Goal: Task Accomplishment & Management: Manage account settings

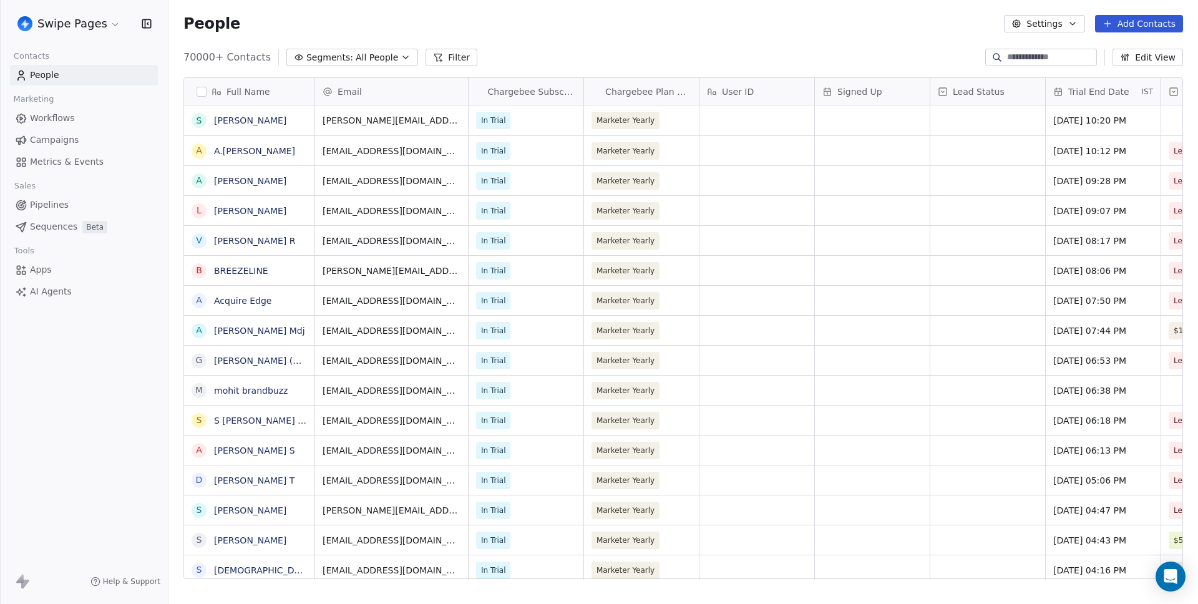
scroll to position [522, 1020]
click at [42, 16] on html "Swipe Pages Contacts People Marketing Workflows Campaigns Metrics & Events Sale…" at bounding box center [599, 302] width 1198 height 604
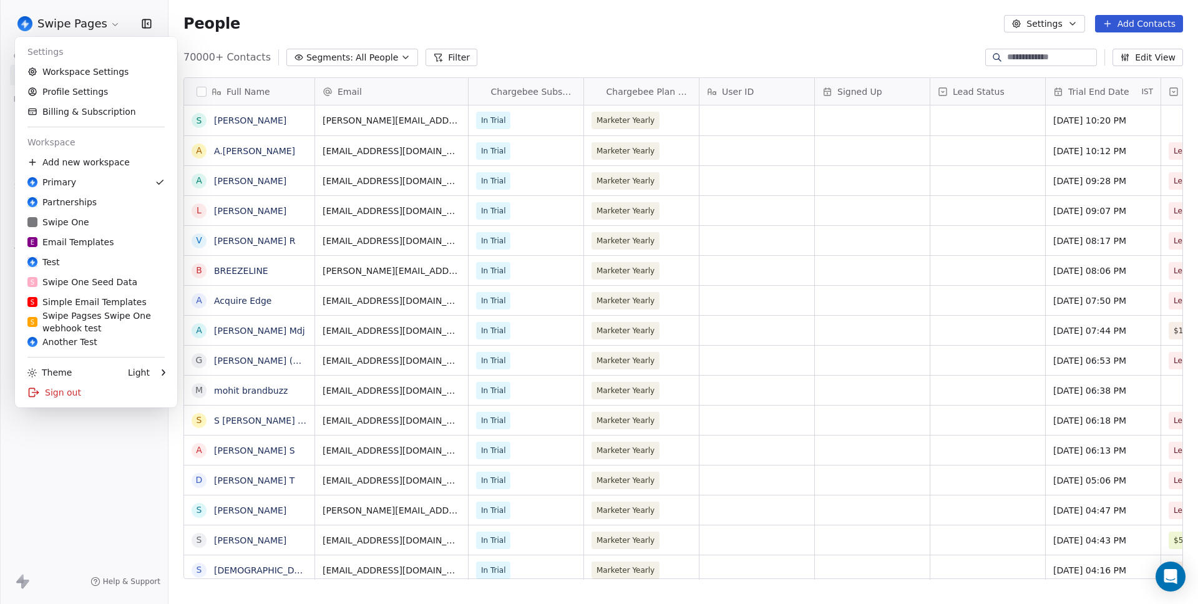
click at [42, 16] on html "Swipe Pages Contacts People Marketing Workflows Campaigns Metrics & Events Sale…" at bounding box center [599, 302] width 1198 height 604
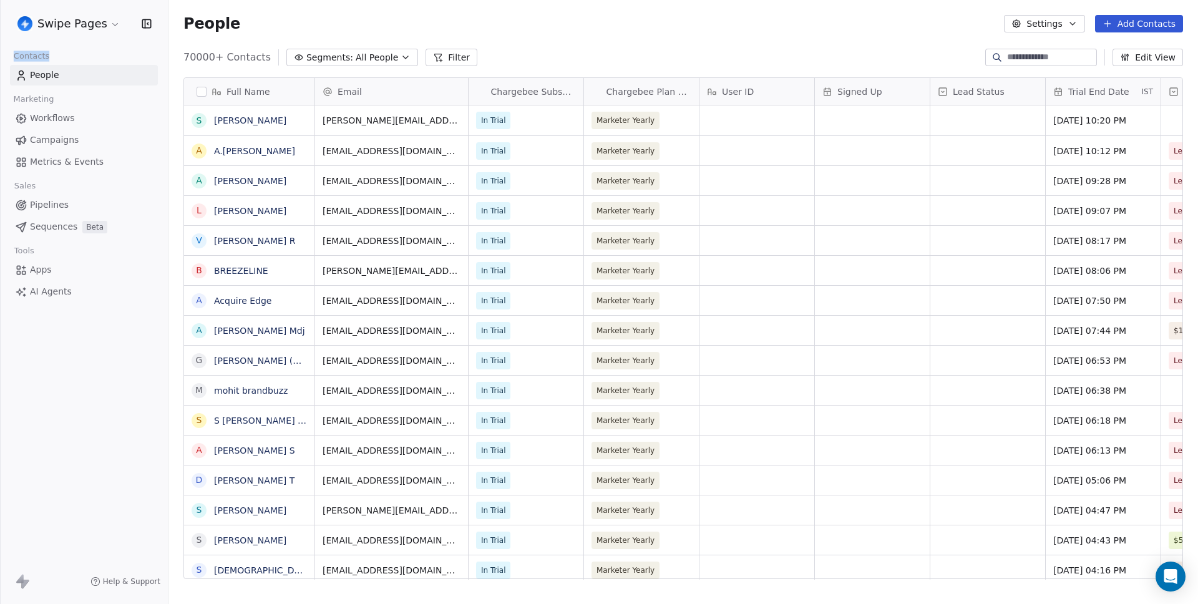
click at [71, 156] on span "Metrics & Events" at bounding box center [67, 161] width 74 height 13
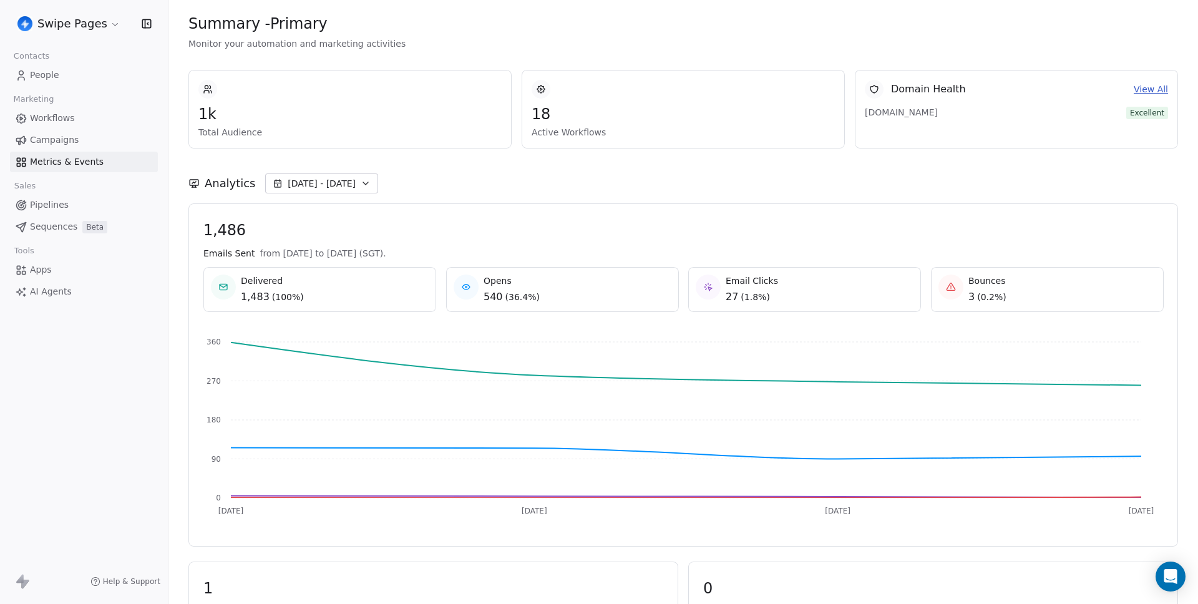
click at [868, 180] on div "Analytics Sep 12 - Sep 15" at bounding box center [682, 183] width 989 height 20
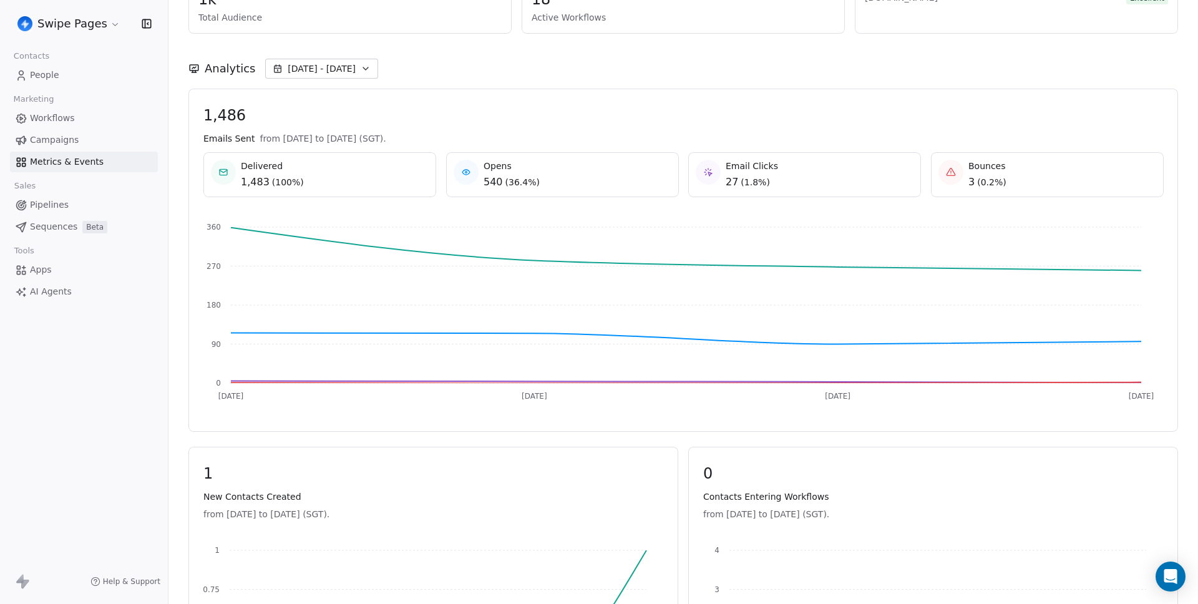
scroll to position [115, 0]
click at [311, 71] on span "Sep 12 - Sep 15" at bounding box center [322, 68] width 68 height 12
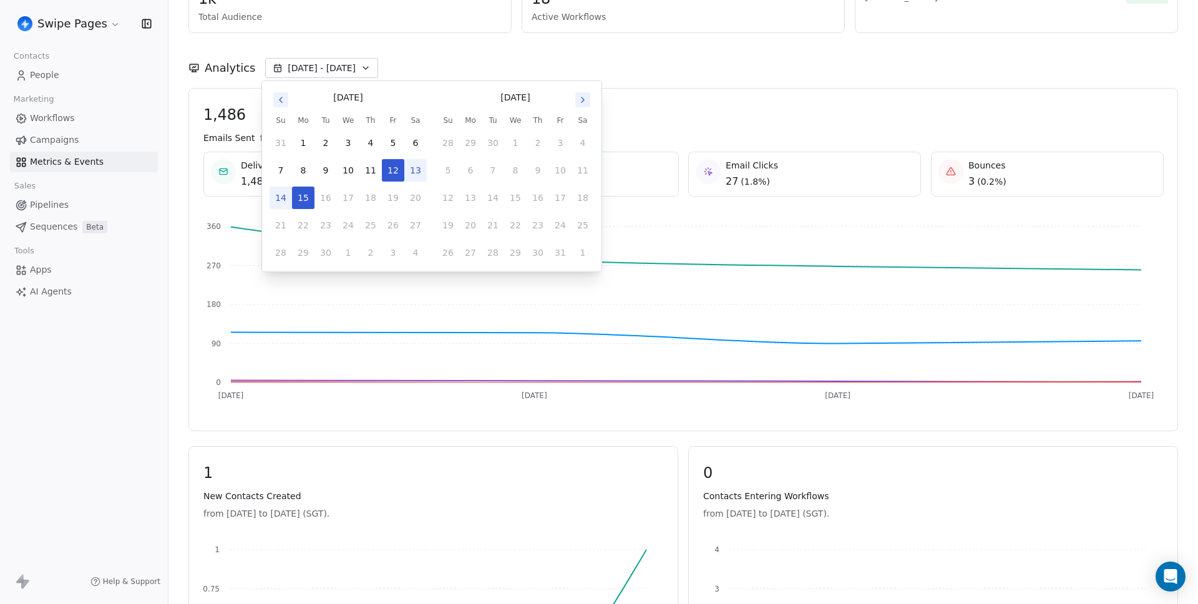
click at [663, 82] on div "Analytics Sep 12 - Sep 15" at bounding box center [682, 60] width 989 height 55
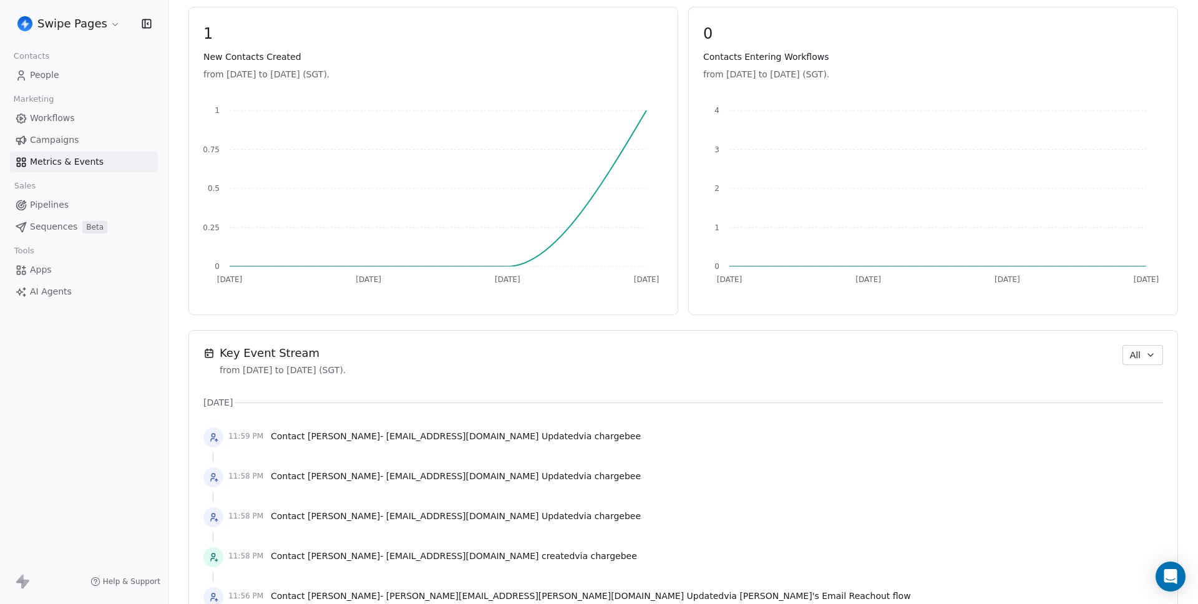
scroll to position [671, 0]
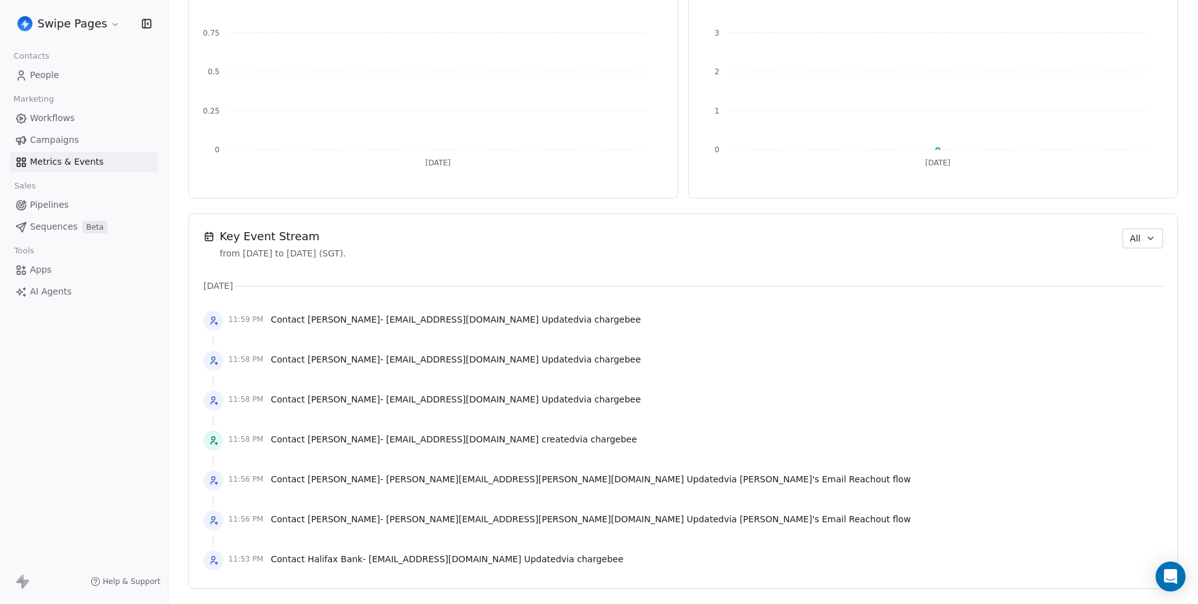
scroll to position [671, 0]
click at [1152, 232] on button "All" at bounding box center [1142, 238] width 41 height 20
click at [858, 256] on html "Swipe Pages Contacts People Marketing Workflows Campaigns Metrics & Events Sale…" at bounding box center [599, 302] width 1198 height 604
click at [1145, 238] on icon "button" at bounding box center [1150, 238] width 10 height 10
click at [1133, 283] on span "Workflow" at bounding box center [1126, 286] width 40 height 13
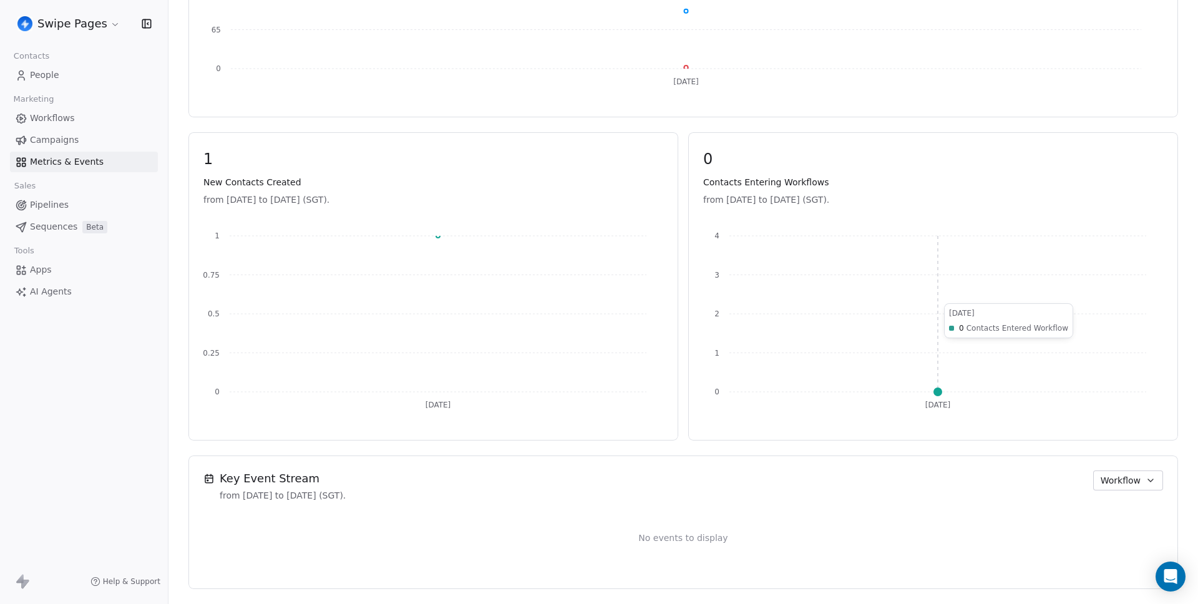
scroll to position [429, 0]
click at [1108, 479] on span "Workflow" at bounding box center [1120, 480] width 40 height 13
click at [1120, 555] on div "Audit" at bounding box center [1136, 548] width 92 height 20
click at [1127, 482] on span "Audit" at bounding box center [1128, 480] width 23 height 13
click at [1124, 565] on span "Contact/Webhook" at bounding box center [1144, 568] width 77 height 13
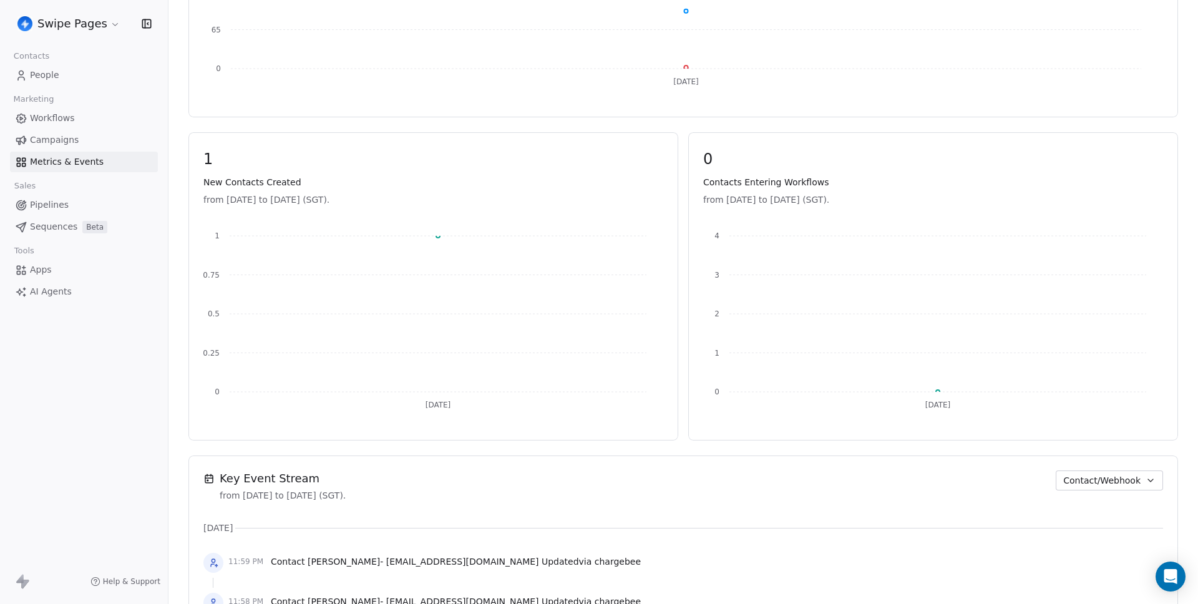
scroll to position [671, 0]
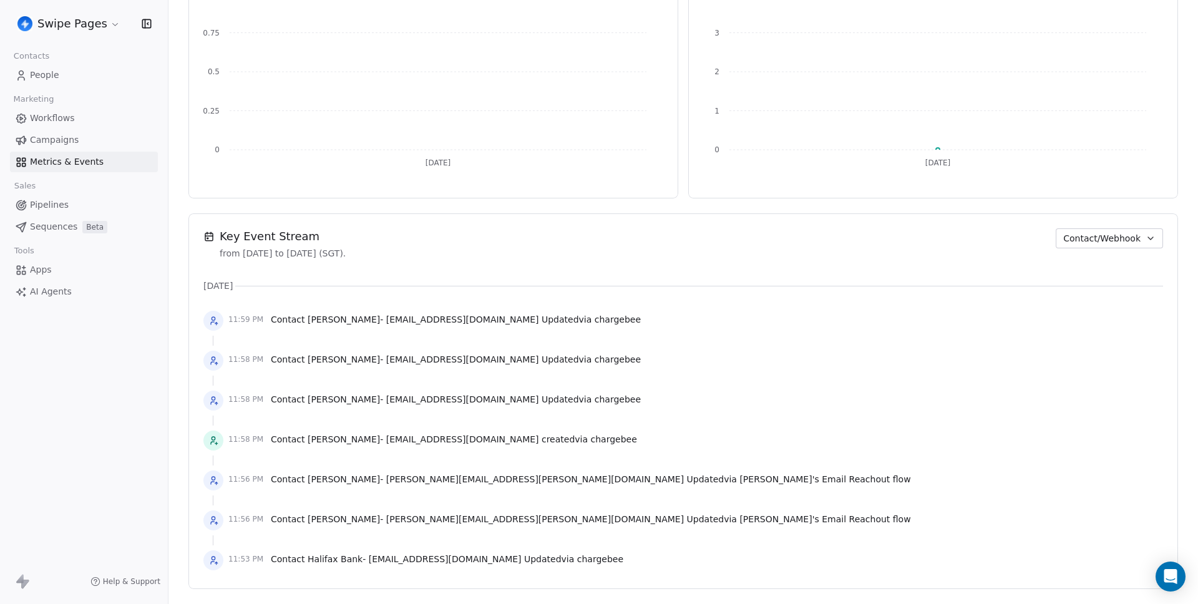
click at [557, 476] on span "Contact Gabriele Magnanti - [EMAIL_ADDRESS][PERSON_NAME][DOMAIN_NAME] Updated v…" at bounding box center [591, 479] width 640 height 12
click at [585, 482] on span "Contact Gabriele Magnanti - [EMAIL_ADDRESS][PERSON_NAME][DOMAIN_NAME] Updated v…" at bounding box center [591, 479] width 640 height 12
click at [739, 483] on span "[PERSON_NAME]'s Email Reachout flow" at bounding box center [824, 479] width 171 height 10
drag, startPoint x: 712, startPoint y: 483, endPoint x: 487, endPoint y: 436, distance: 229.5
click at [593, 481] on div "11:56 PM Contact Gabriele Magnanti - [EMAIL_ADDRESS][PERSON_NAME][DOMAIN_NAME] …" at bounding box center [682, 480] width 959 height 27
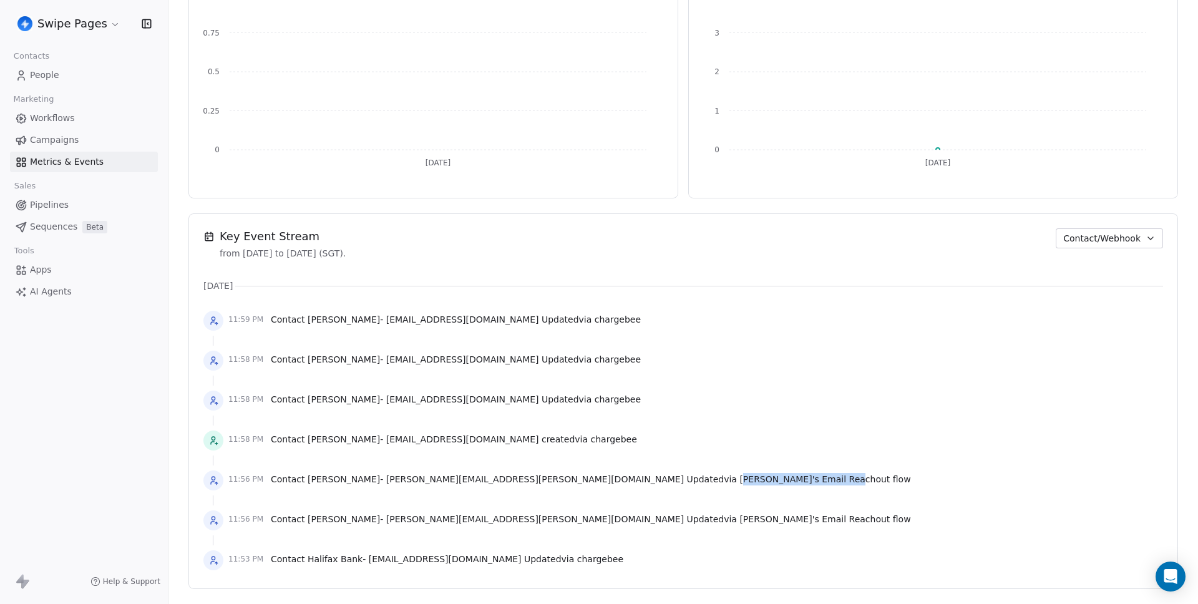
click at [68, 120] on span "Workflows" at bounding box center [52, 118] width 45 height 13
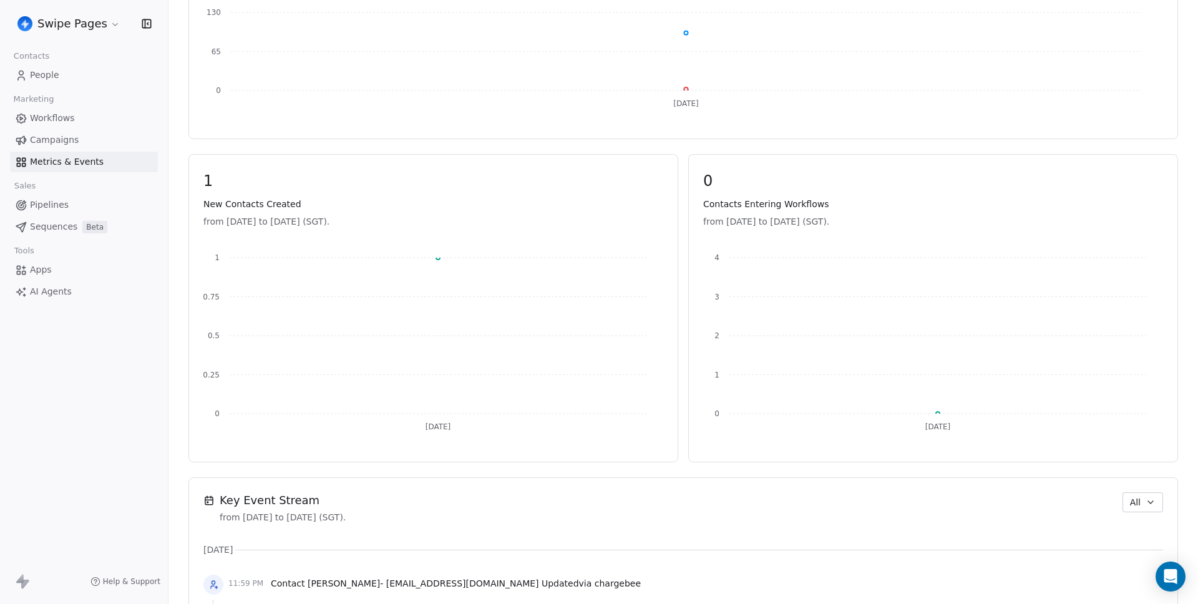
scroll to position [671, 0]
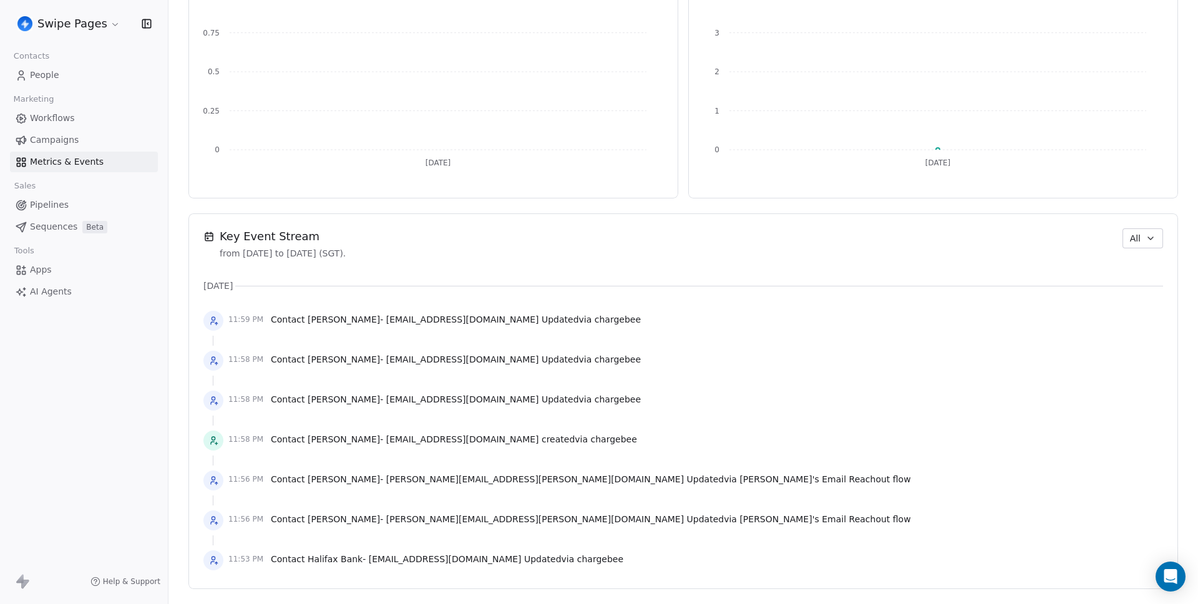
click at [523, 528] on div "Contact Gabriele Magnanti - [EMAIL_ADDRESS][PERSON_NAME][DOMAIN_NAME] Updated v…" at bounding box center [591, 521] width 640 height 17
drag, startPoint x: 687, startPoint y: 523, endPoint x: 596, endPoint y: 521, distance: 90.5
click at [739, 521] on span "[PERSON_NAME]'s Email Reachout flow" at bounding box center [824, 519] width 171 height 10
copy span "d's Email Reachout flo"
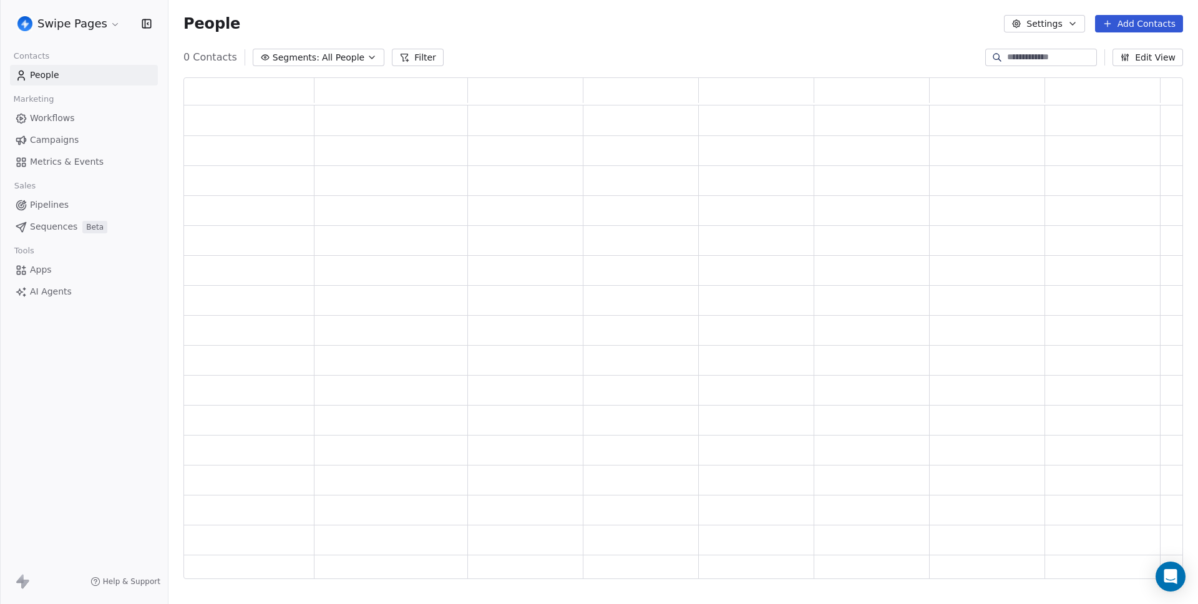
scroll to position [492, 990]
click at [31, 124] on span "Workflows" at bounding box center [52, 118] width 45 height 13
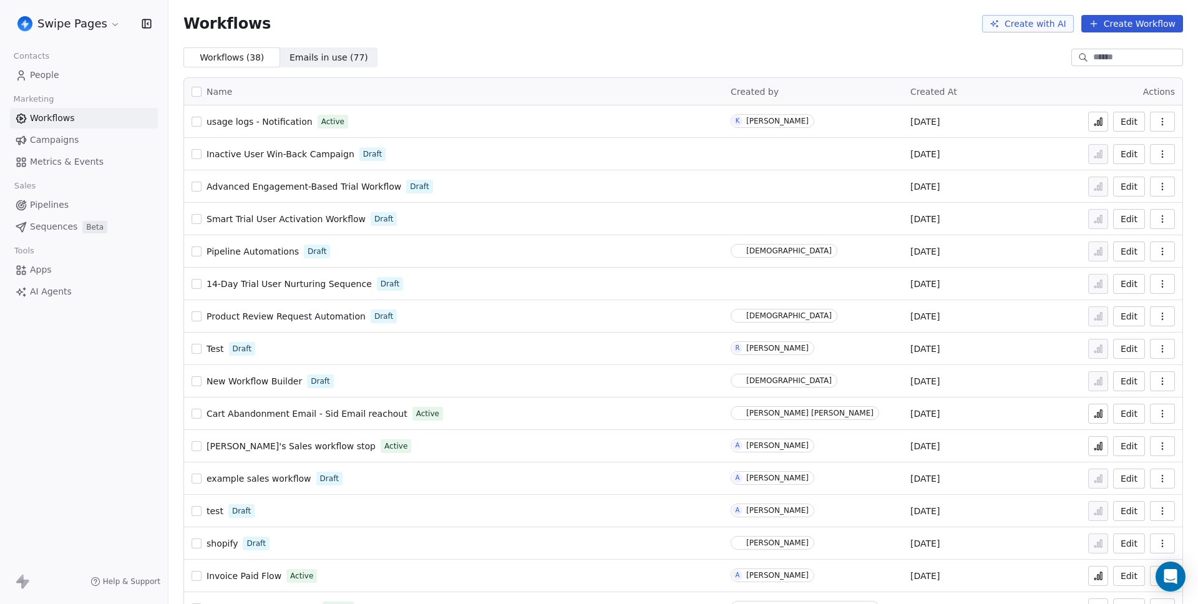
scroll to position [339, 0]
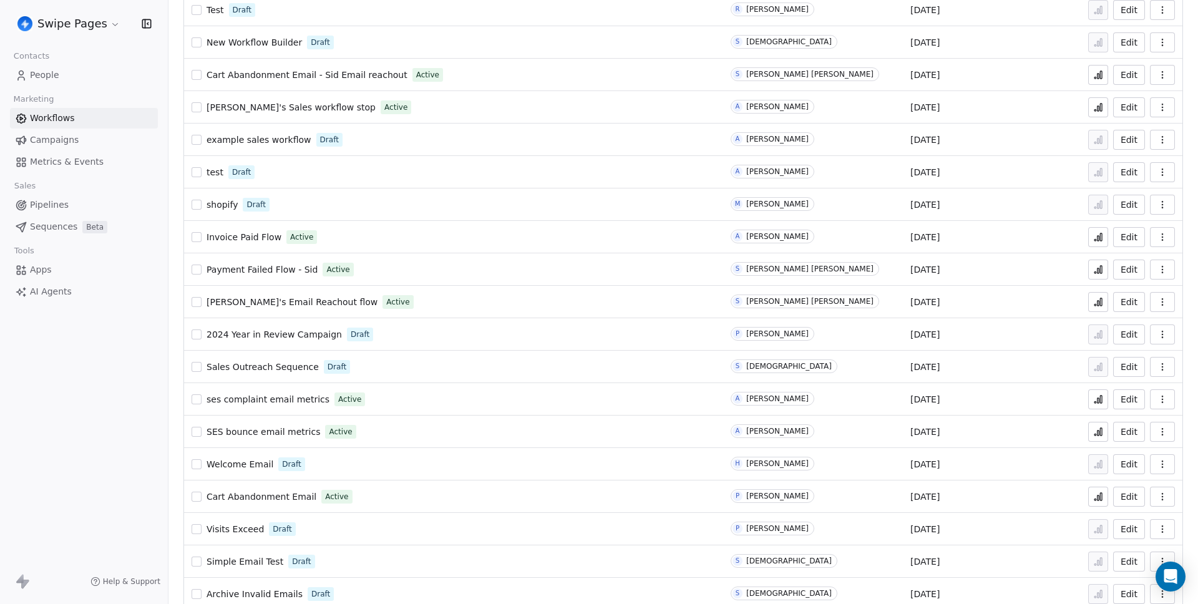
drag, startPoint x: 598, startPoint y: 273, endPoint x: 607, endPoint y: 268, distance: 10.6
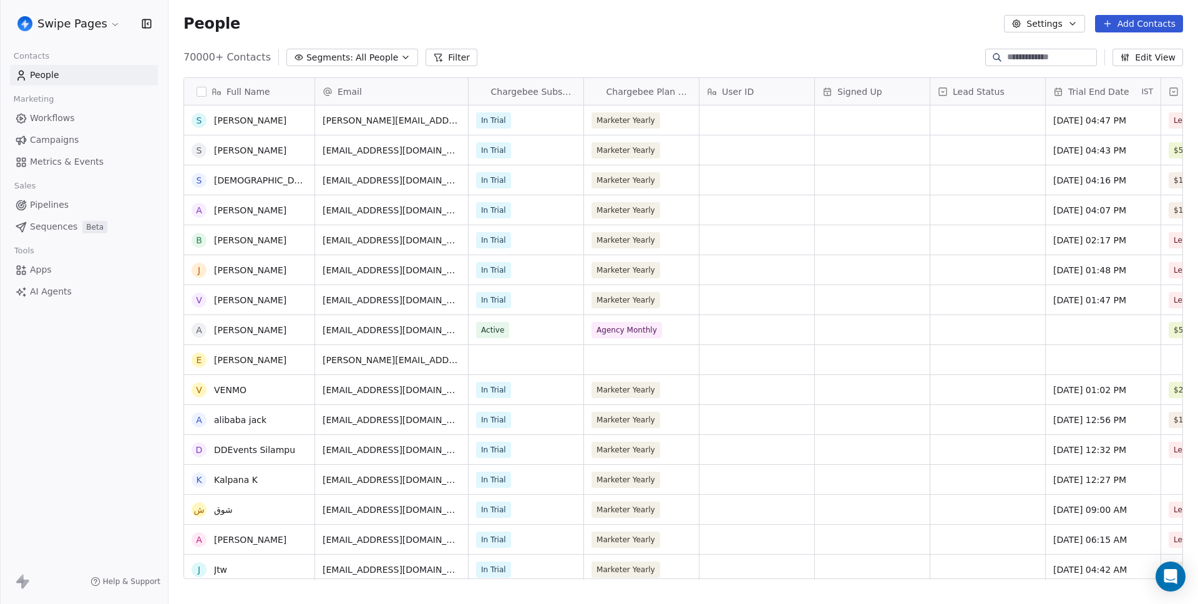
scroll to position [414, 0]
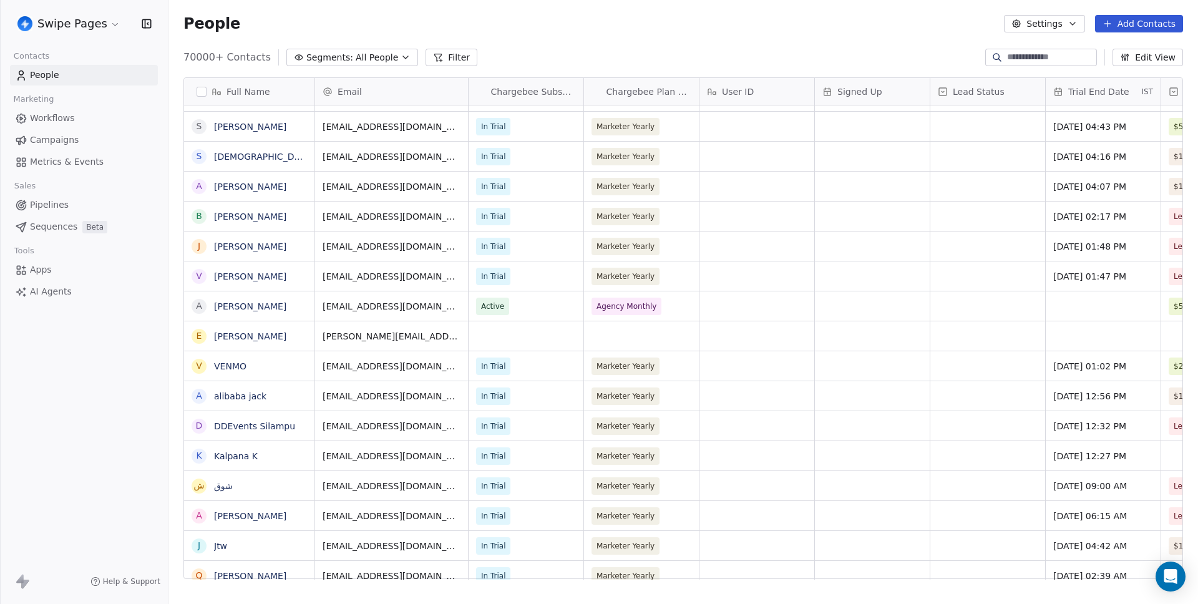
click at [64, 114] on span "Workflows" at bounding box center [52, 118] width 45 height 13
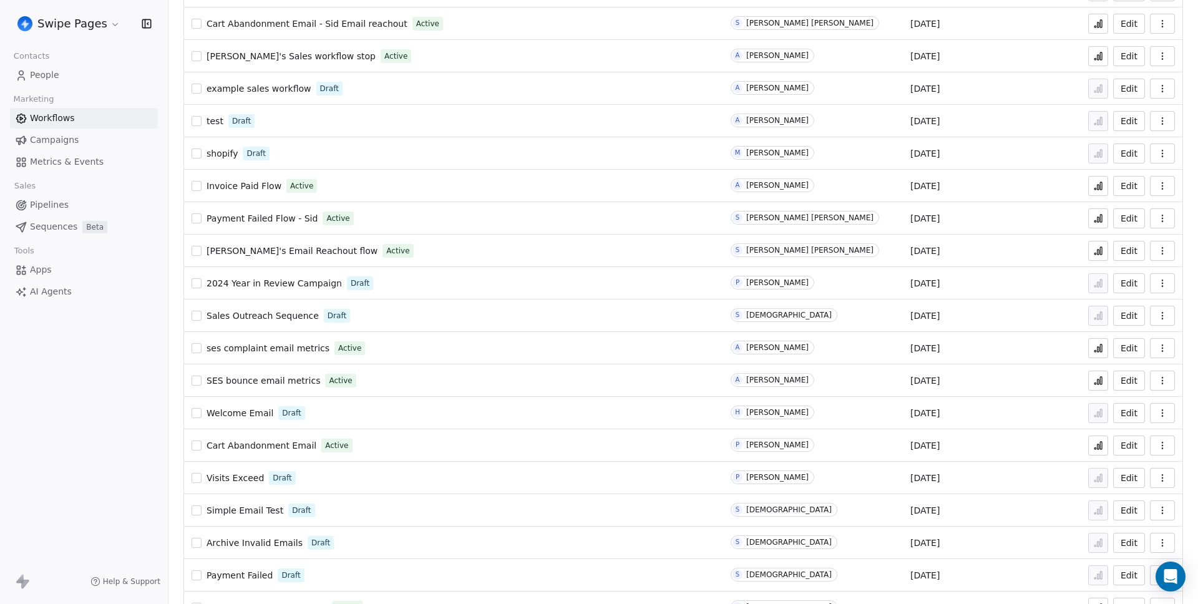
scroll to position [258, 0]
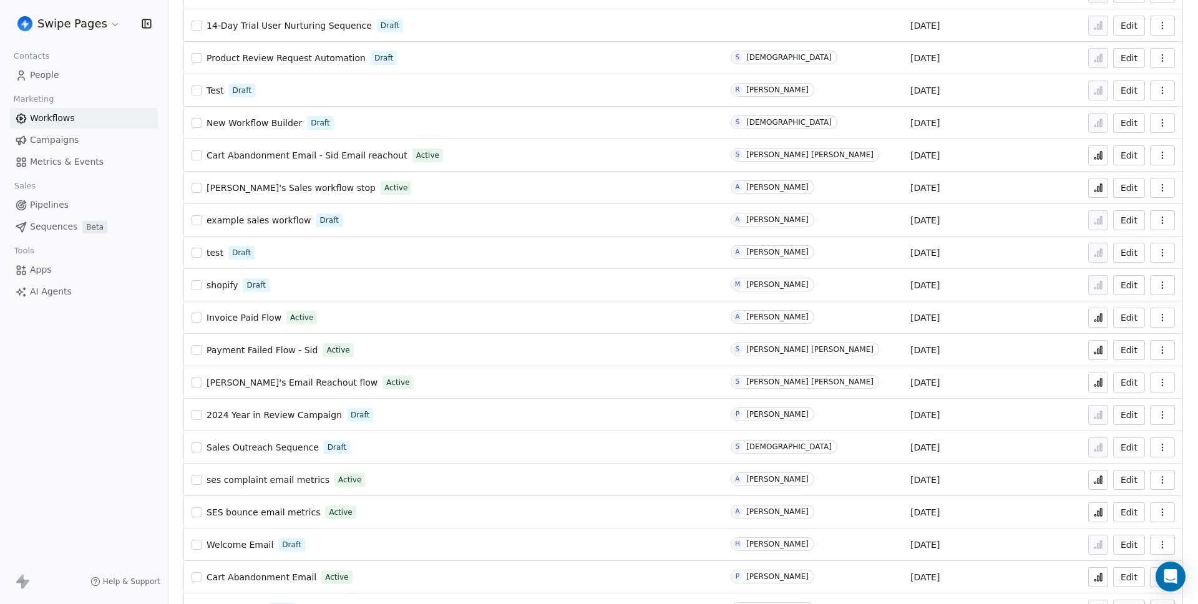
click at [61, 154] on link "Metrics & Events" at bounding box center [84, 162] width 148 height 21
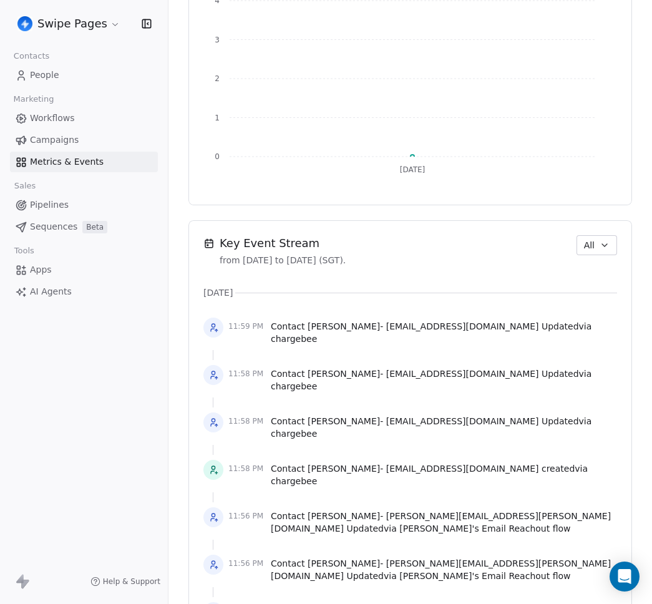
scroll to position [1076, 0]
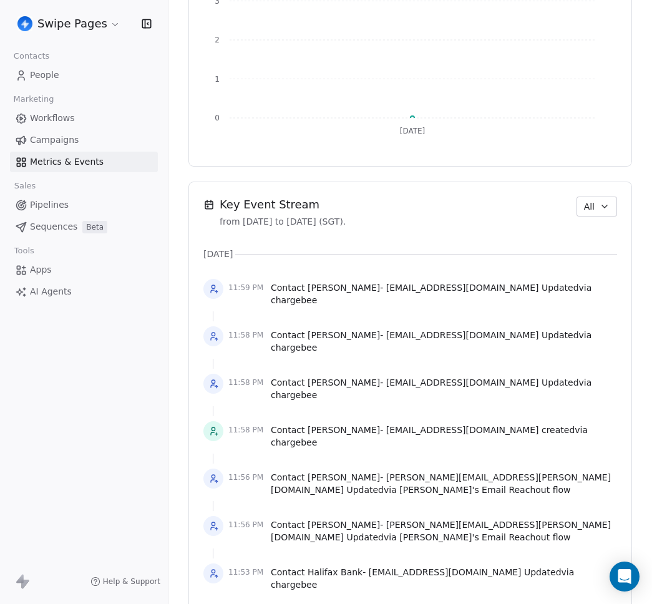
click at [600, 207] on icon "button" at bounding box center [605, 207] width 10 height 10
click at [579, 254] on span "Workflow" at bounding box center [580, 254] width 40 height 13
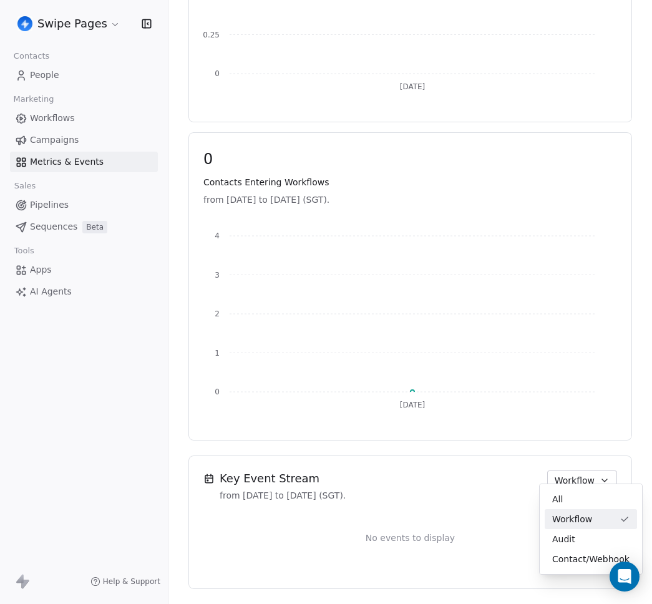
scroll to position [812, 0]
click at [600, 475] on icon "button" at bounding box center [605, 480] width 10 height 10
click at [576, 531] on div "Audit" at bounding box center [591, 539] width 92 height 20
click at [582, 475] on span "Audit" at bounding box center [582, 480] width 23 height 13
click at [590, 494] on div "All" at bounding box center [598, 499] width 77 height 13
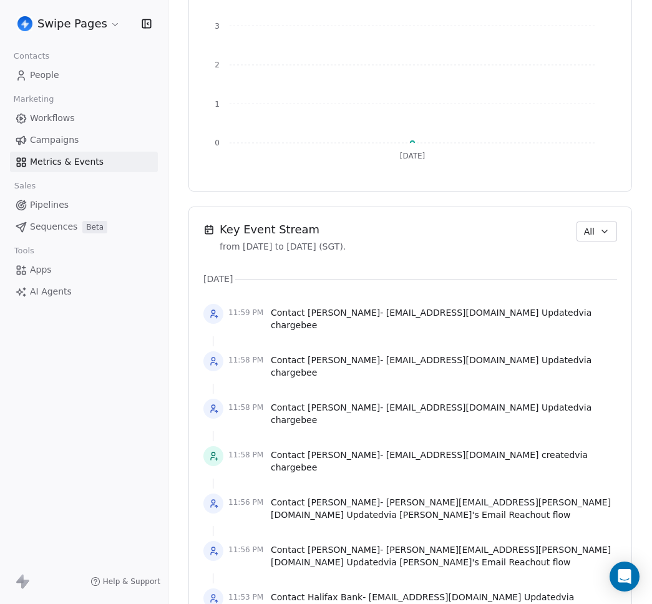
scroll to position [1076, 0]
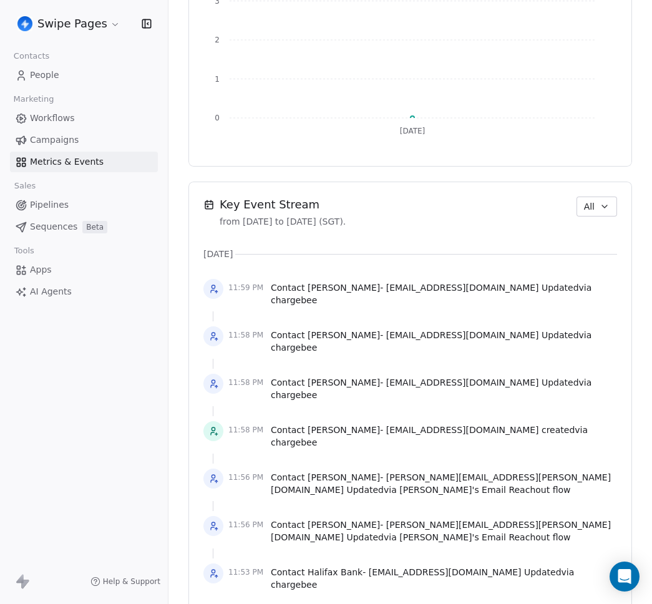
click at [584, 203] on span "All" at bounding box center [589, 206] width 11 height 13
click at [575, 258] on span "Workflow" at bounding box center [580, 254] width 40 height 13
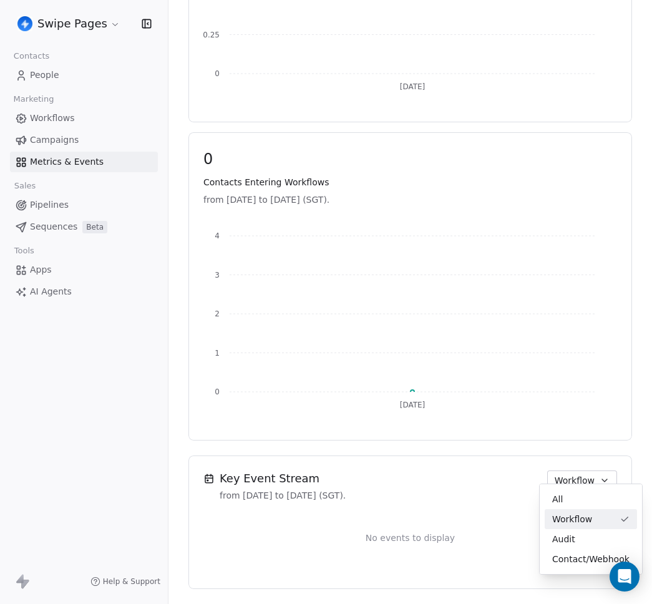
scroll to position [812, 0]
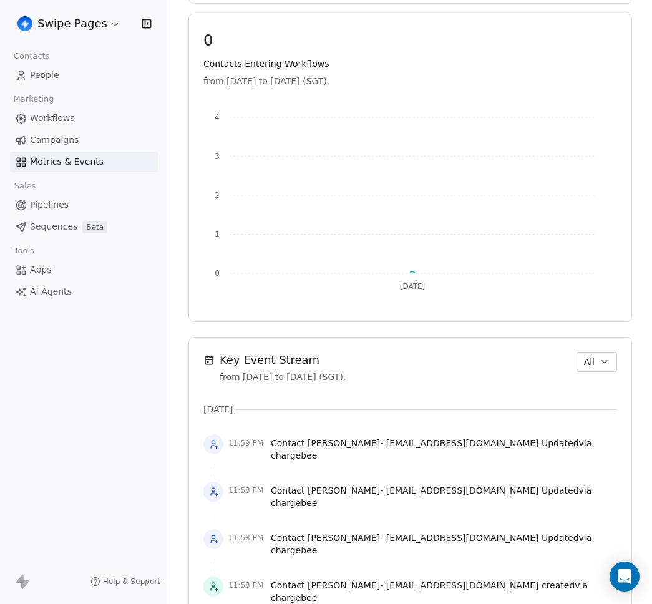
scroll to position [923, 0]
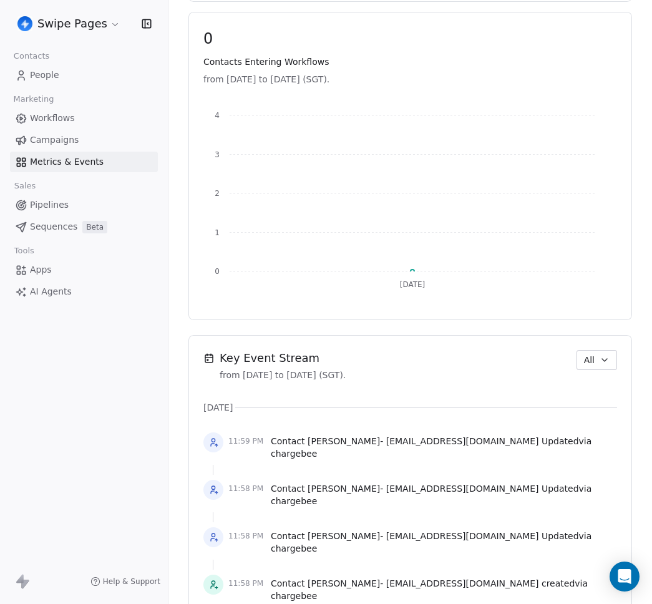
click at [584, 356] on span "All" at bounding box center [589, 360] width 11 height 13
click at [593, 406] on span "Workflow" at bounding box center [580, 408] width 40 height 13
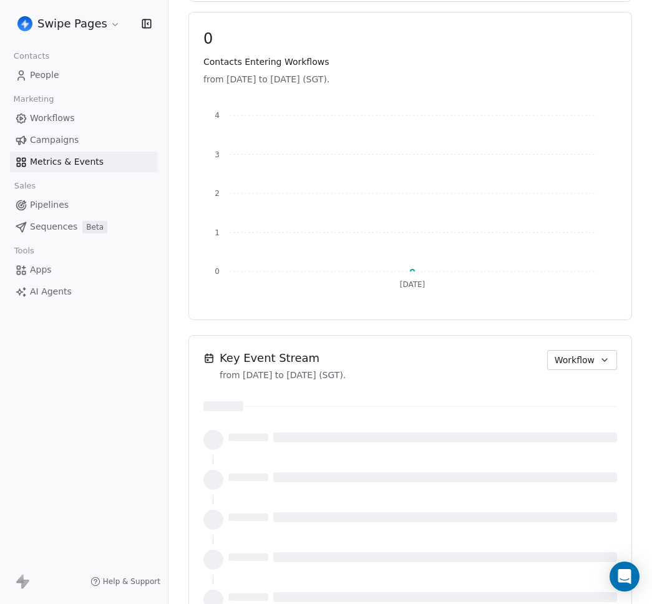
scroll to position [812, 0]
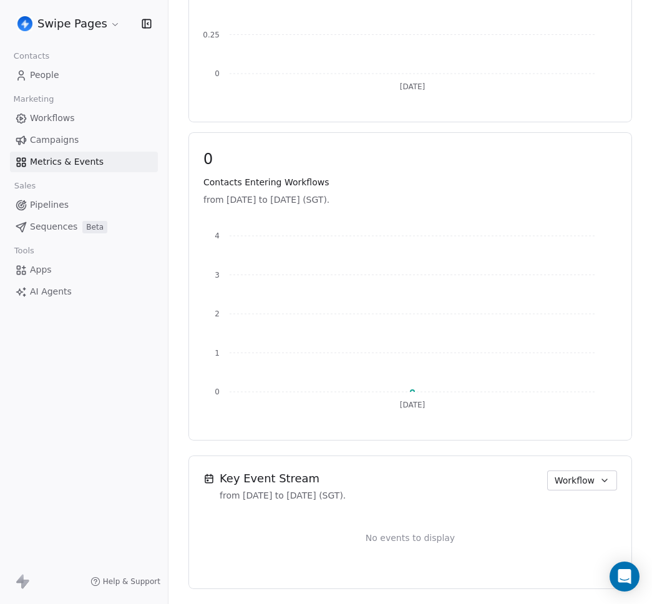
click at [572, 474] on span "Workflow" at bounding box center [575, 480] width 40 height 13
click at [580, 503] on div "All" at bounding box center [590, 499] width 77 height 13
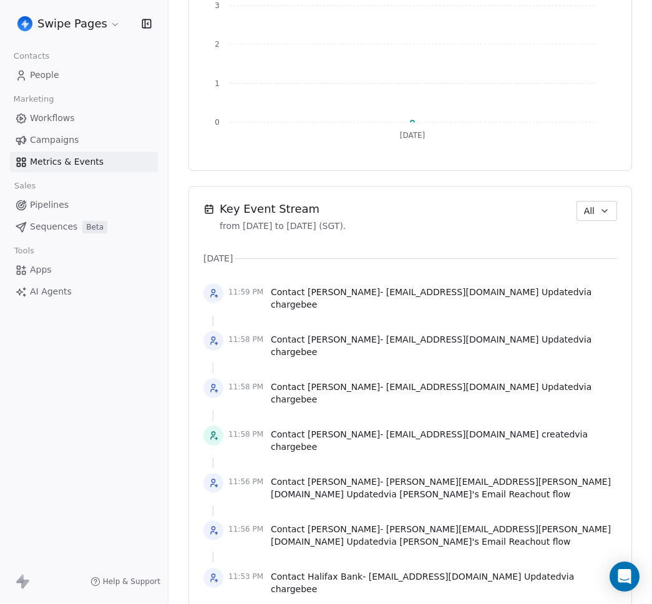
scroll to position [1076, 0]
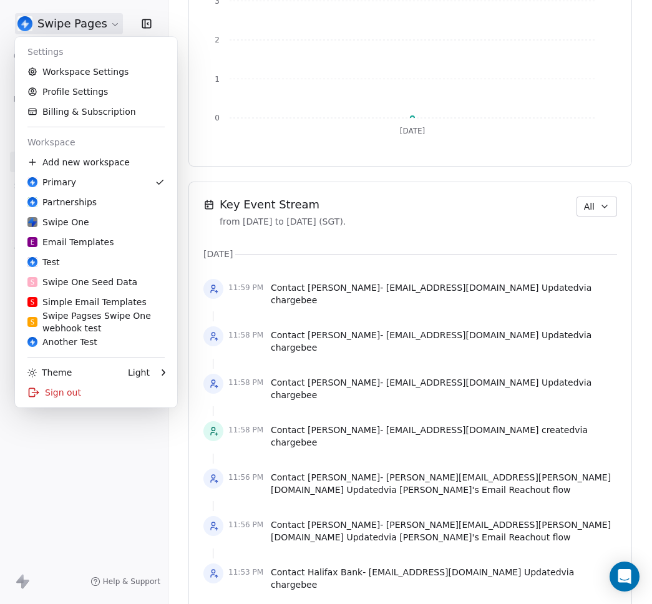
click at [42, 22] on html "Swipe Pages Contacts People Marketing Workflows Campaigns Metrics & Events Sale…" at bounding box center [326, 302] width 652 height 604
click at [70, 77] on link "Workspace Settings" at bounding box center [96, 72] width 152 height 20
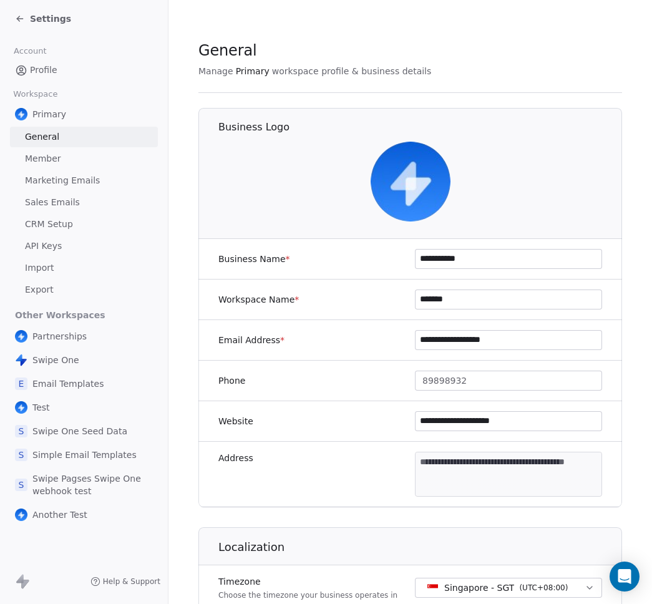
click at [51, 248] on span "API Keys" at bounding box center [43, 246] width 37 height 13
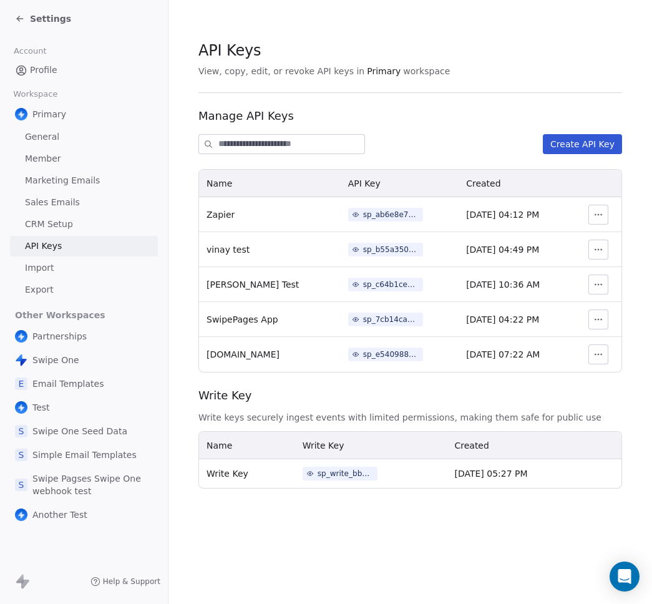
click at [363, 246] on div "sp_b55a3500703145bbb13adf63913ee29b" at bounding box center [391, 249] width 56 height 11
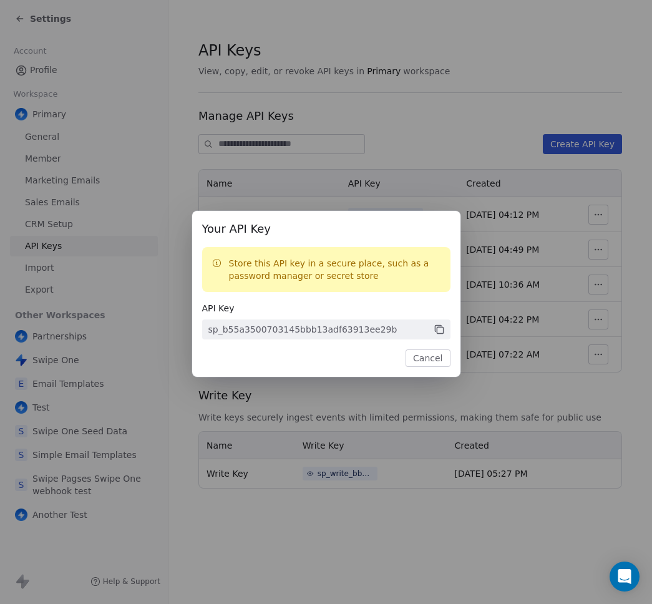
click at [443, 331] on icon at bounding box center [440, 330] width 6 height 6
click at [513, 386] on div "Your API Key Store this API key in a secure place, such as a password manager o…" at bounding box center [326, 302] width 652 height 604
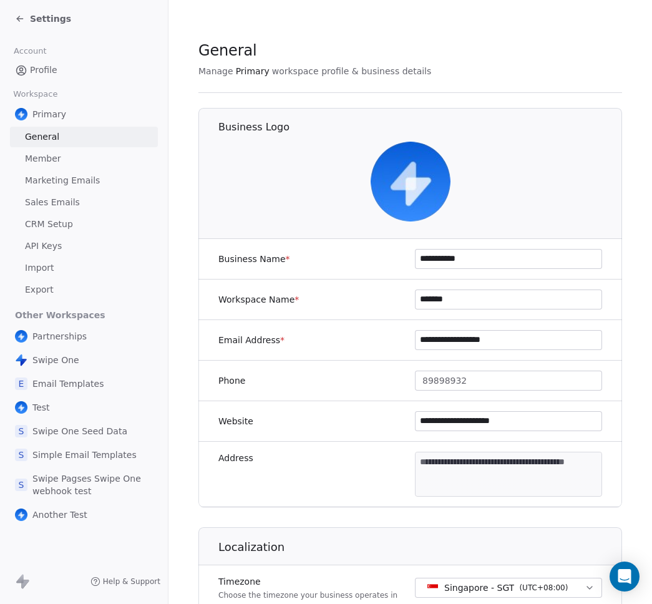
drag, startPoint x: 342, startPoint y: 227, endPoint x: 321, endPoint y: 226, distance: 21.2
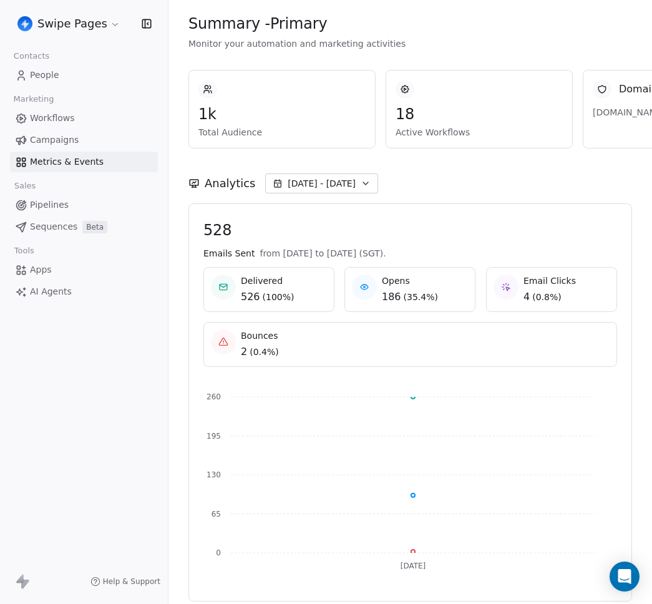
click at [329, 185] on span "[DATE] - [DATE]" at bounding box center [322, 183] width 68 height 12
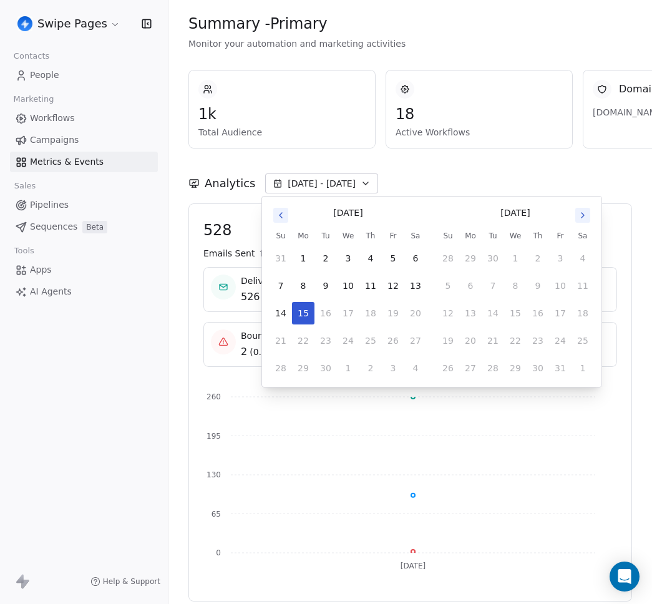
click at [80, 376] on div "Swipe Pages Contacts People Marketing Workflows Campaigns Metrics & Events Sale…" at bounding box center [84, 302] width 168 height 604
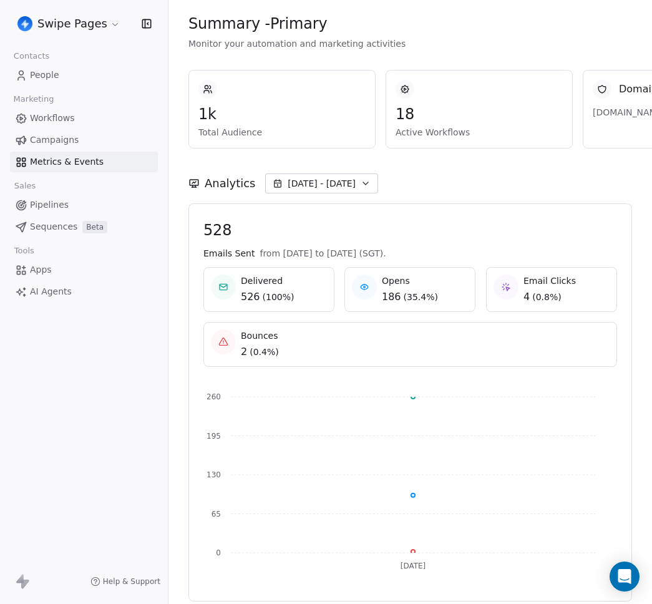
click at [485, 167] on div "Analytics Sep 15 - Sep 15" at bounding box center [410, 175] width 444 height 55
click at [333, 172] on div "Analytics Sep 15 - Sep 15" at bounding box center [410, 175] width 444 height 55
click at [321, 180] on span "[DATE] - [DATE]" at bounding box center [322, 183] width 68 height 12
click at [41, 117] on span "Workflows" at bounding box center [52, 118] width 45 height 13
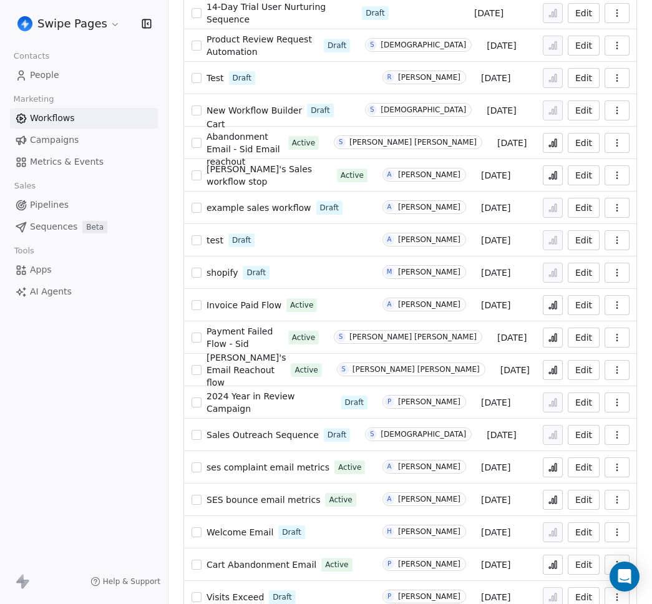
scroll to position [268, 0]
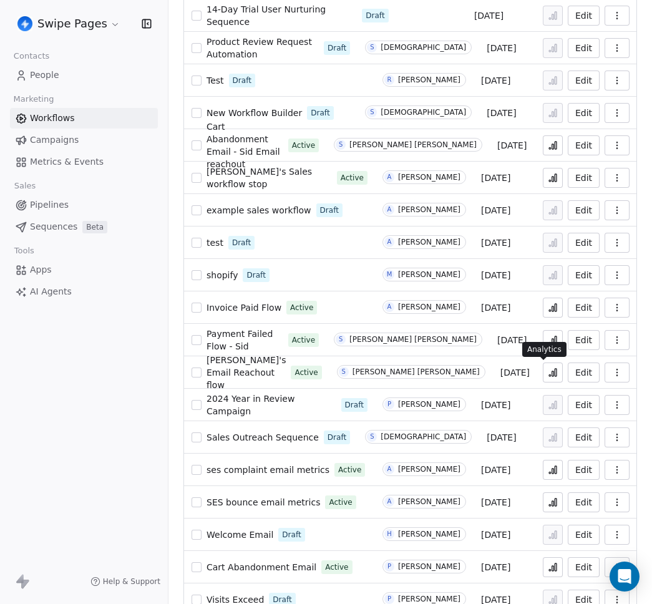
click at [550, 372] on button at bounding box center [553, 372] width 20 height 20
